Goal: Task Accomplishment & Management: Manage account settings

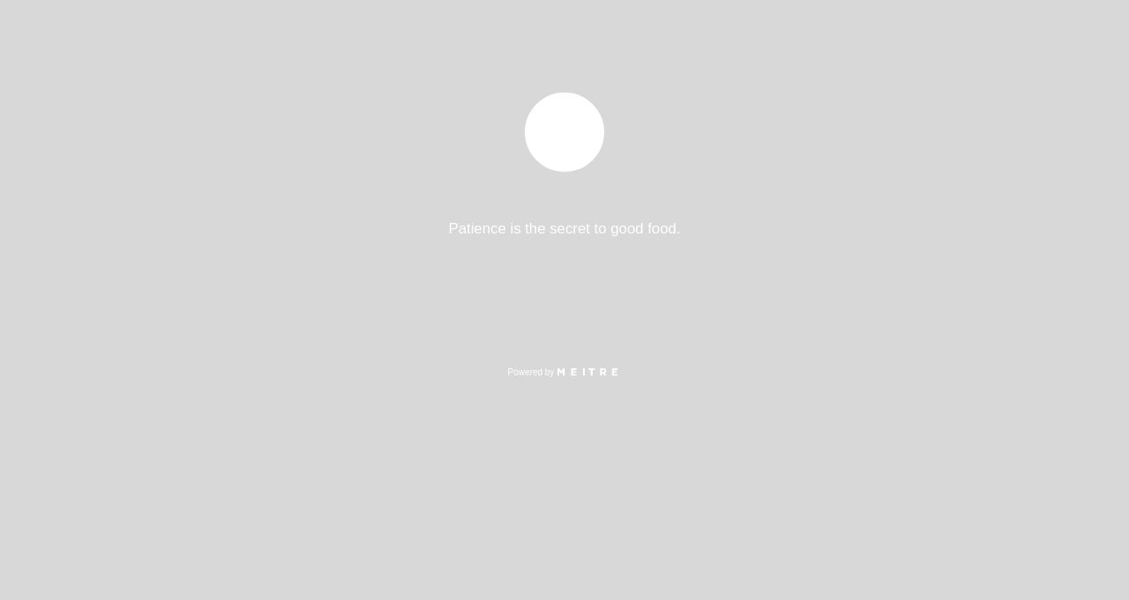
select select "es"
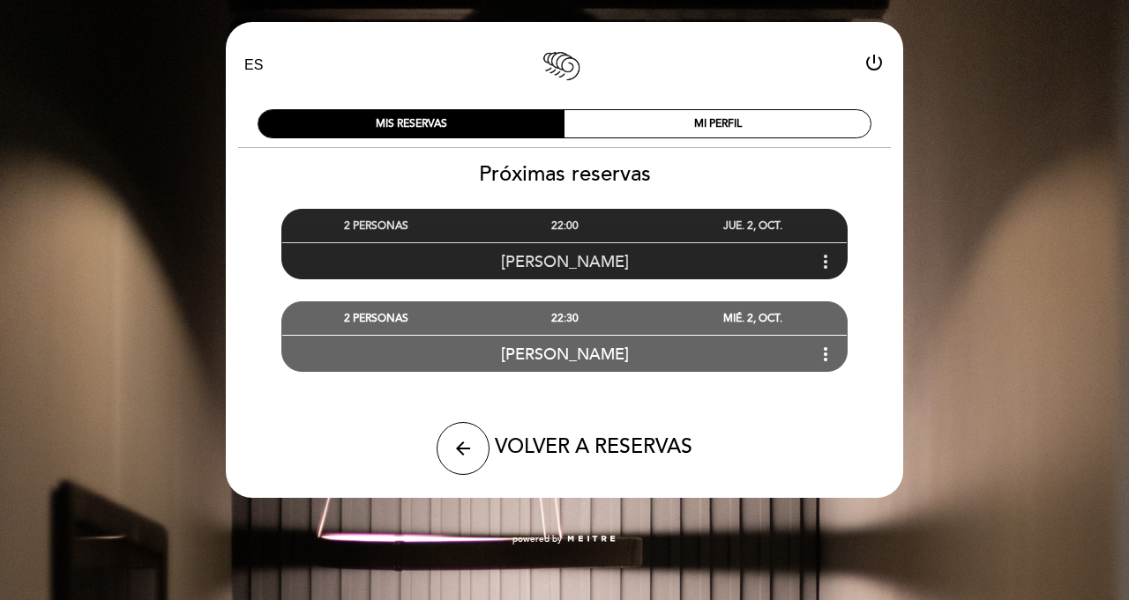
click at [830, 258] on icon "more_vert" at bounding box center [825, 261] width 21 height 21
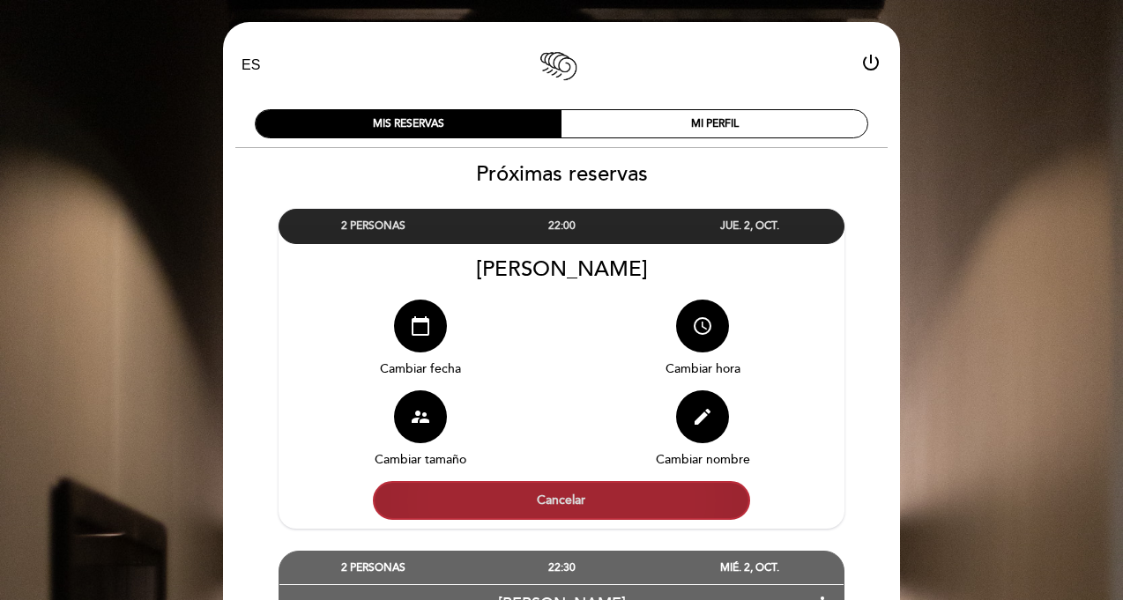
click at [507, 496] on button "Cancelar" at bounding box center [561, 500] width 377 height 39
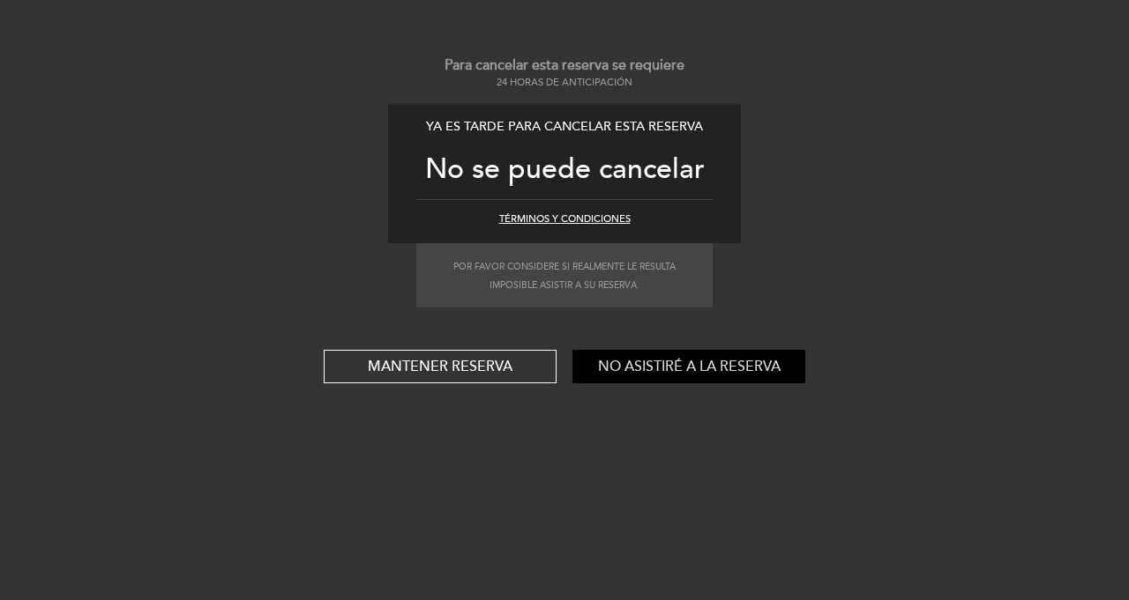
click at [690, 369] on button "No asistiré a la reserva" at bounding box center [688, 367] width 233 height 34
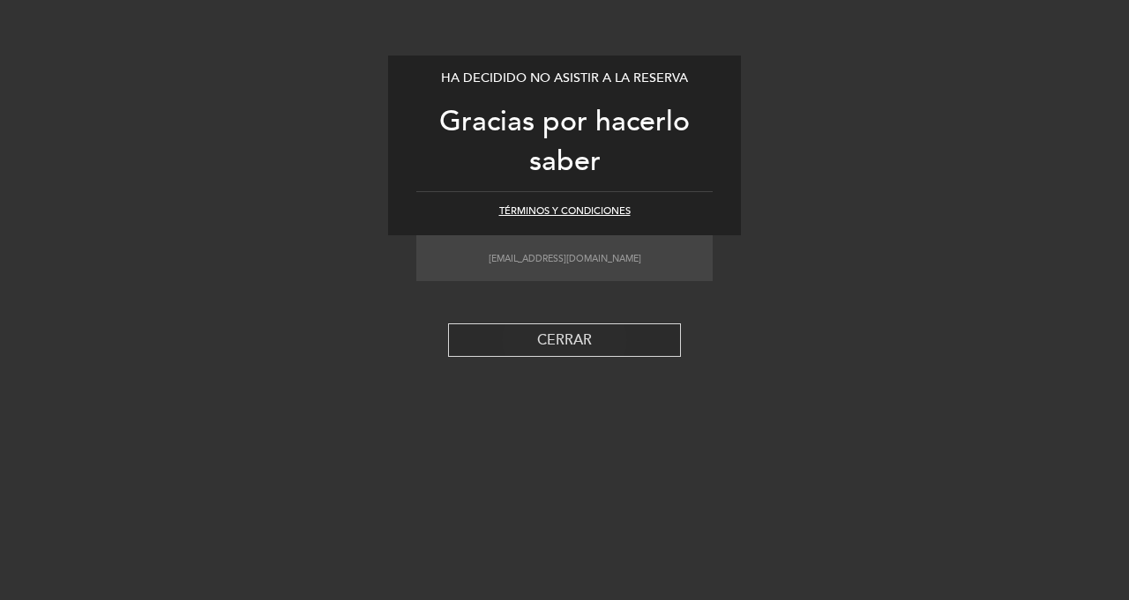
click at [585, 343] on button "CERRAR" at bounding box center [564, 341] width 233 height 34
